Goal: Information Seeking & Learning: Learn about a topic

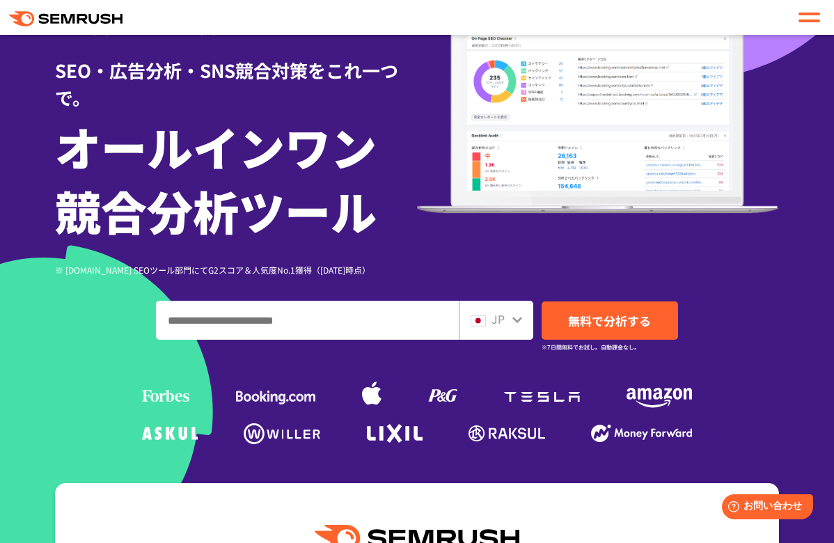
scroll to position [150, 0]
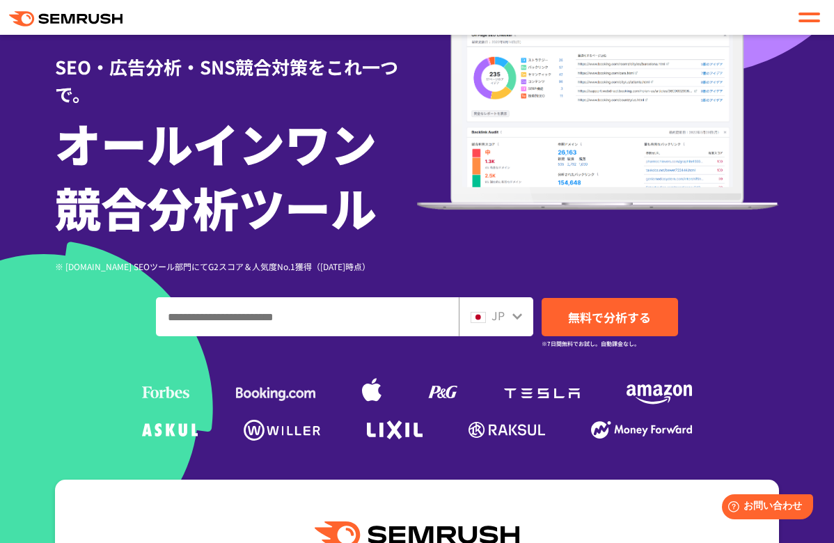
click at [254, 315] on input "ドメイン、キーワードまたはURLを入力してください" at bounding box center [307, 317] width 301 height 38
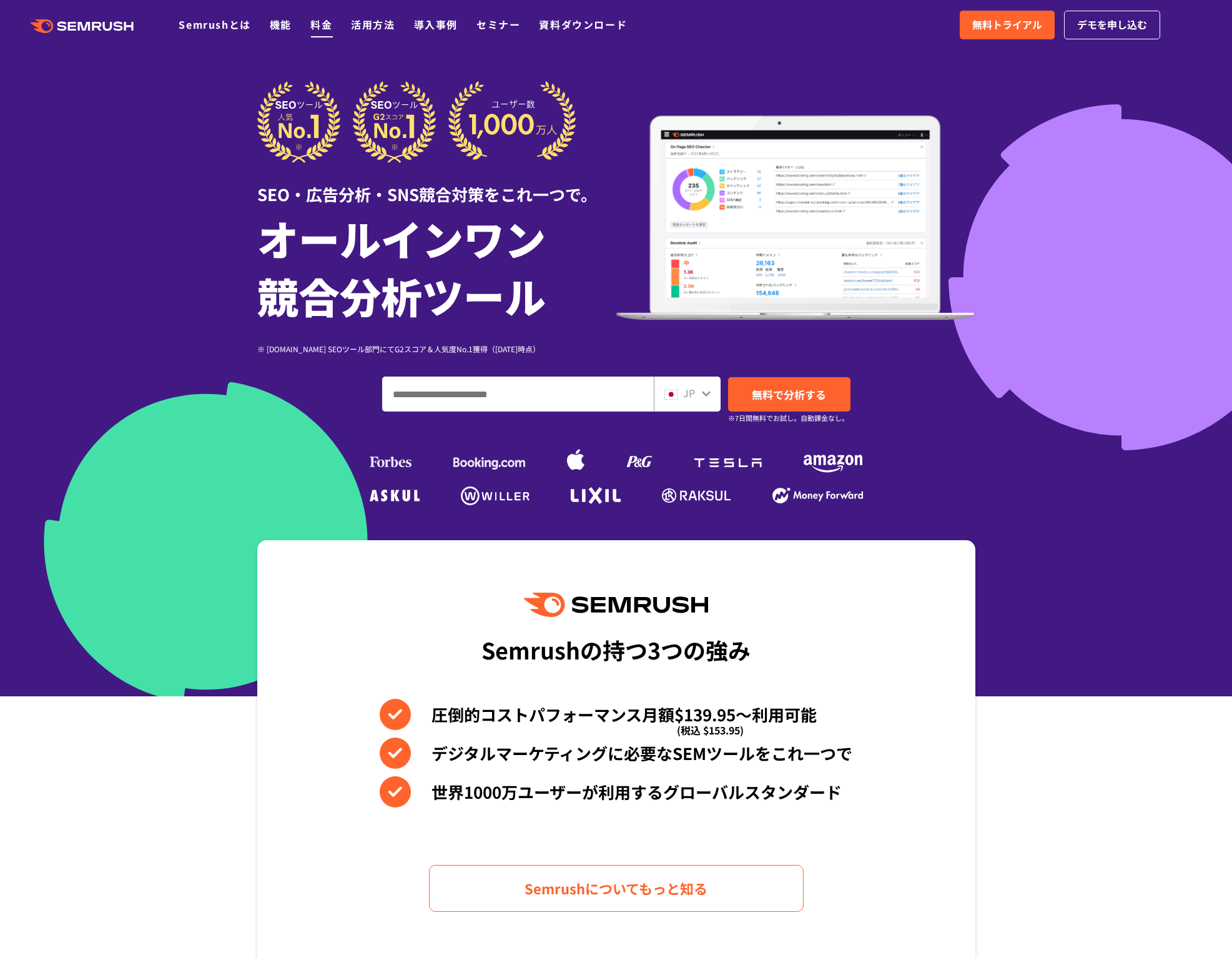
click at [316, 22] on link "料金" at bounding box center [321, 24] width 22 height 15
